Goal: Check status: Check status

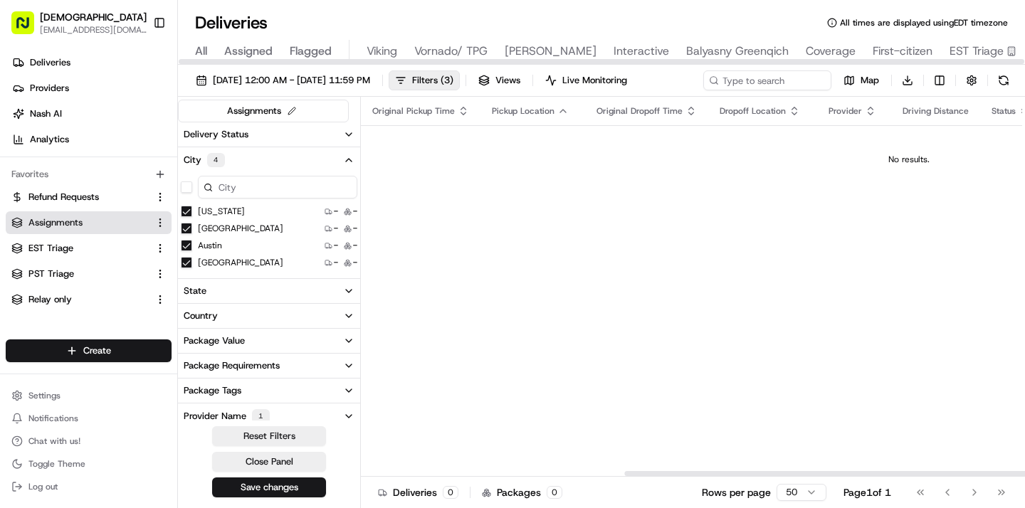
scroll to position [0, 435]
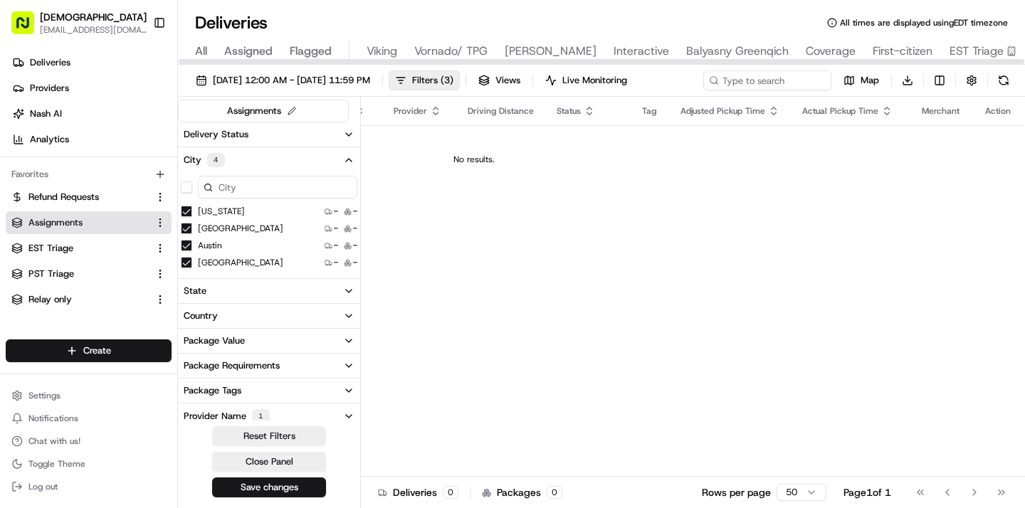
click at [195, 52] on span "All" at bounding box center [201, 51] width 12 height 17
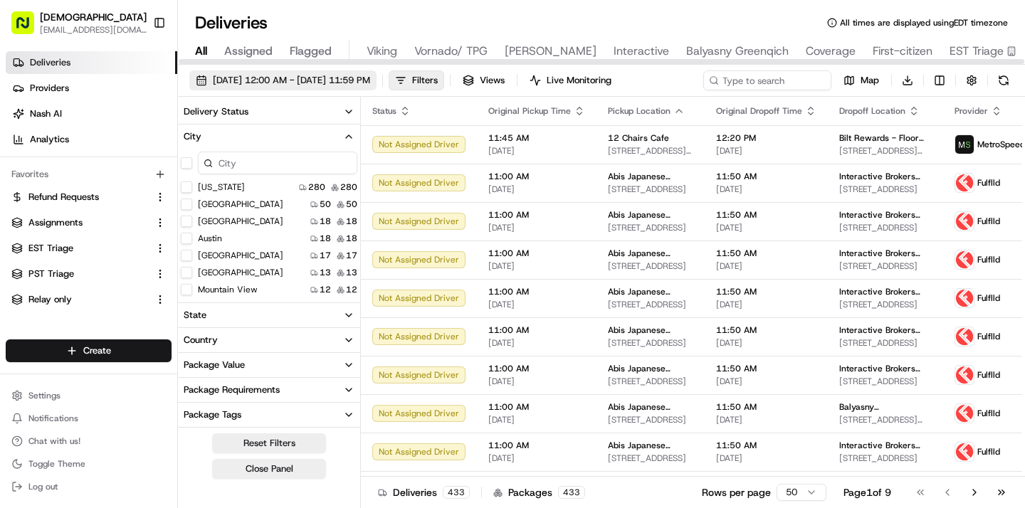
click at [242, 81] on span "[DATE] 12:00 AM - [DATE] 11:59 PM" at bounding box center [291, 80] width 157 height 13
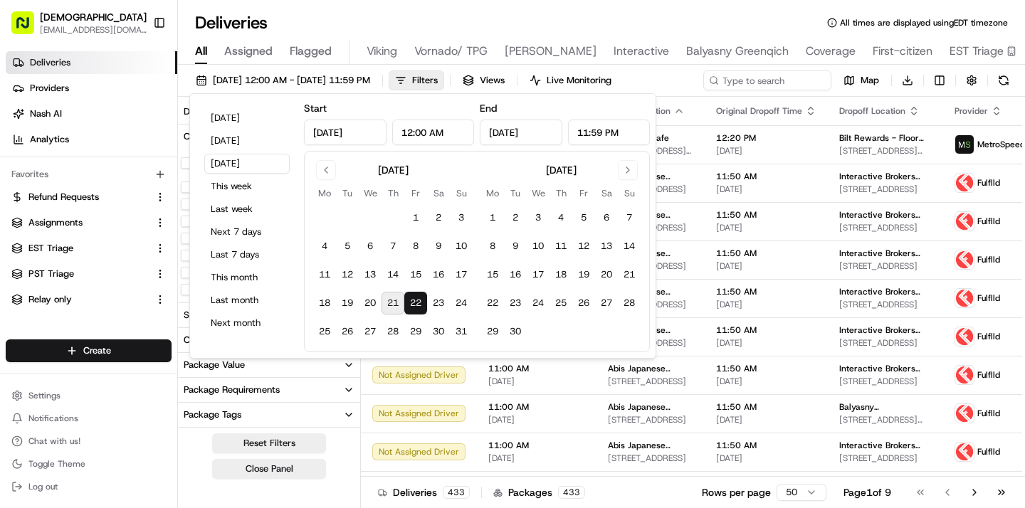
click at [391, 300] on button "21" at bounding box center [393, 303] width 23 height 23
type input "[DATE]"
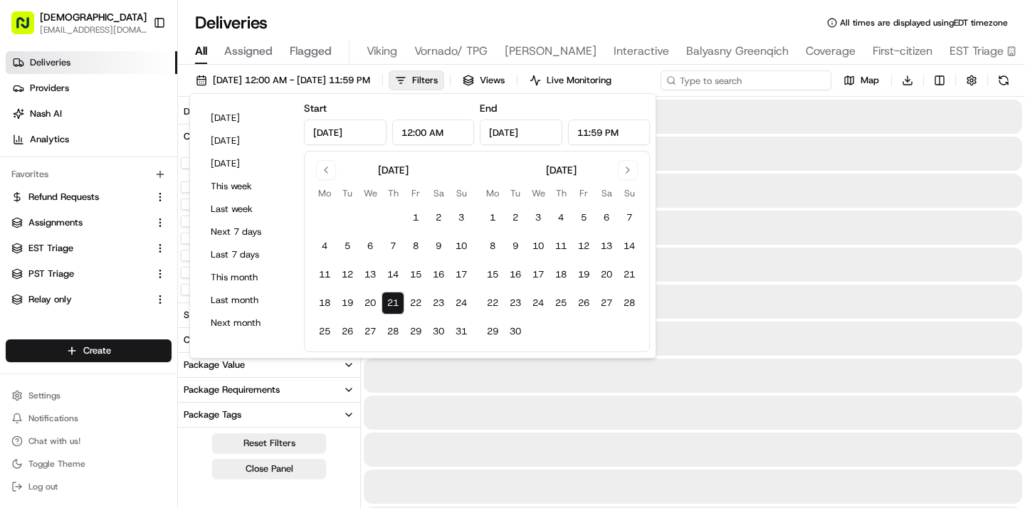
click at [750, 83] on input at bounding box center [746, 80] width 171 height 20
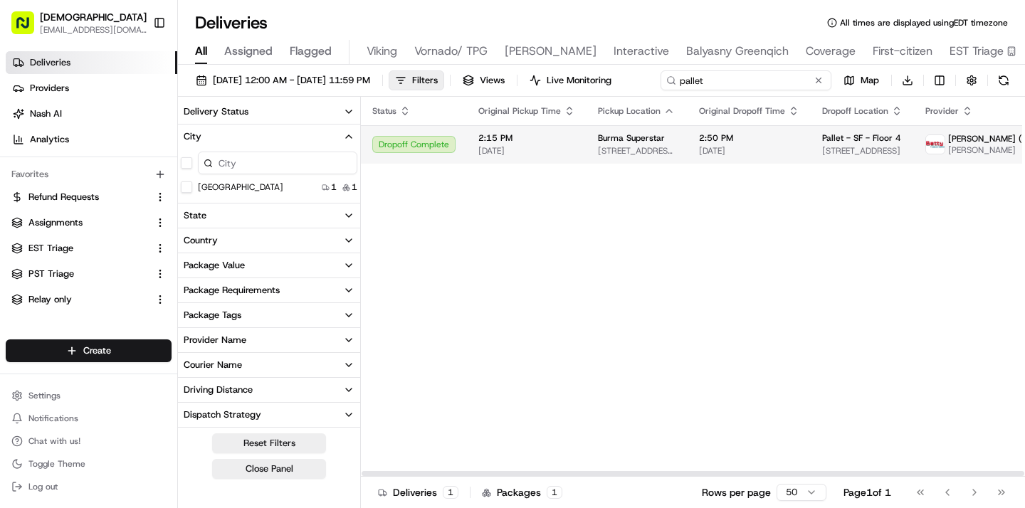
type input "pallet"
click at [829, 144] on span "Pallet - SF - Floor 4" at bounding box center [861, 137] width 79 height 11
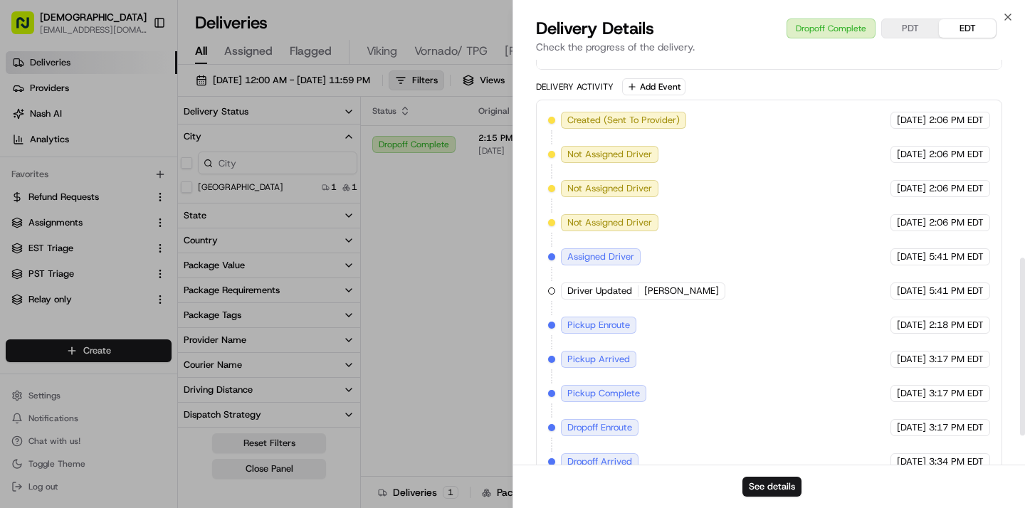
scroll to position [461, 0]
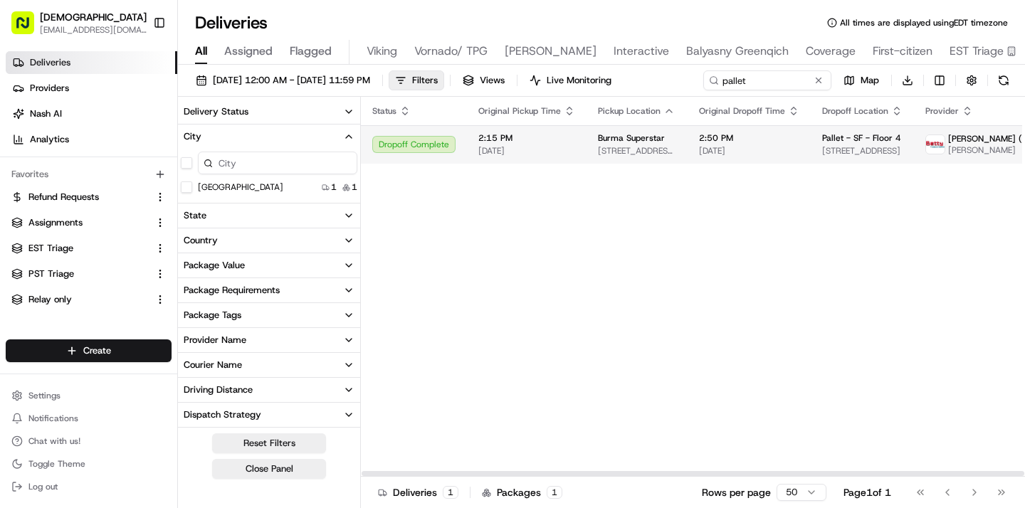
click at [575, 152] on td "2:15 PM [DATE]" at bounding box center [527, 144] width 120 height 38
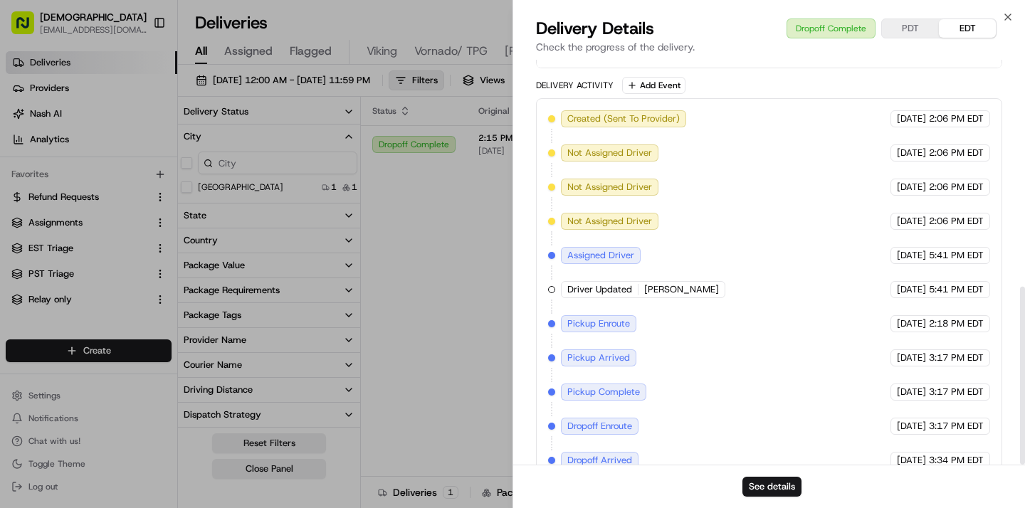
scroll to position [516, 0]
